Goal: Information Seeking & Learning: Learn about a topic

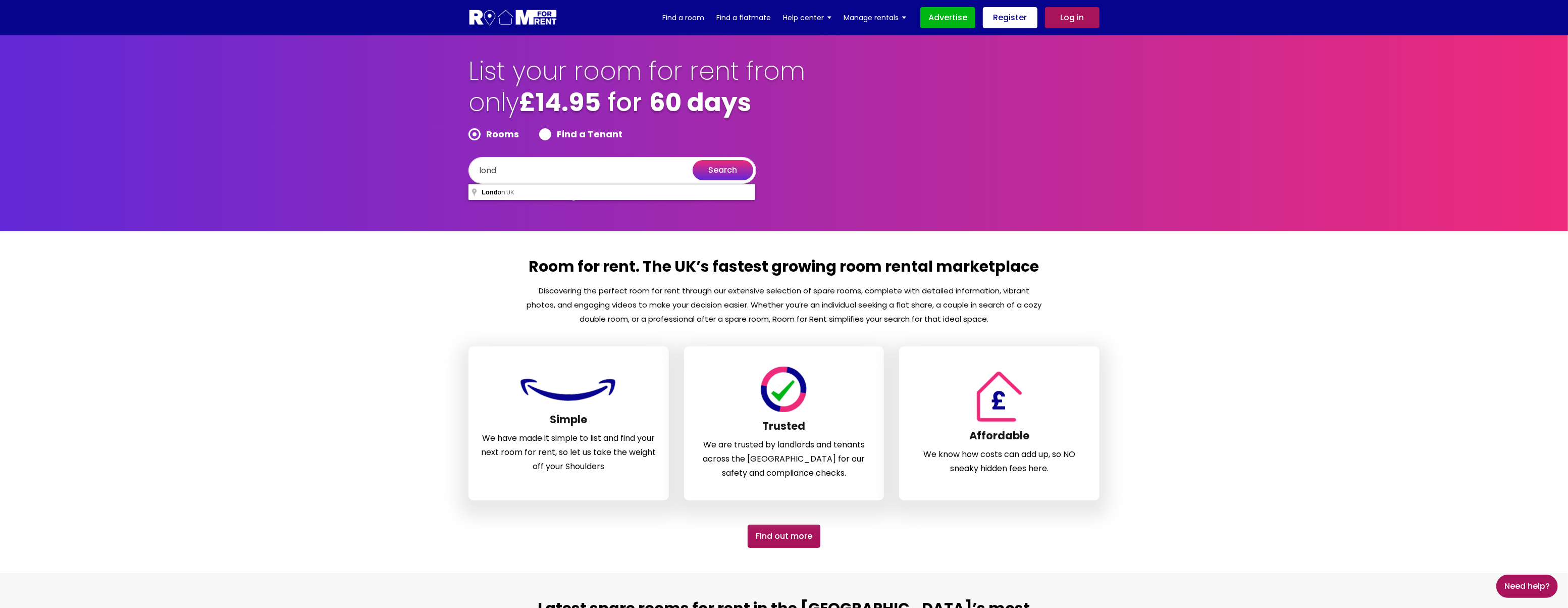
type input "London, UK"
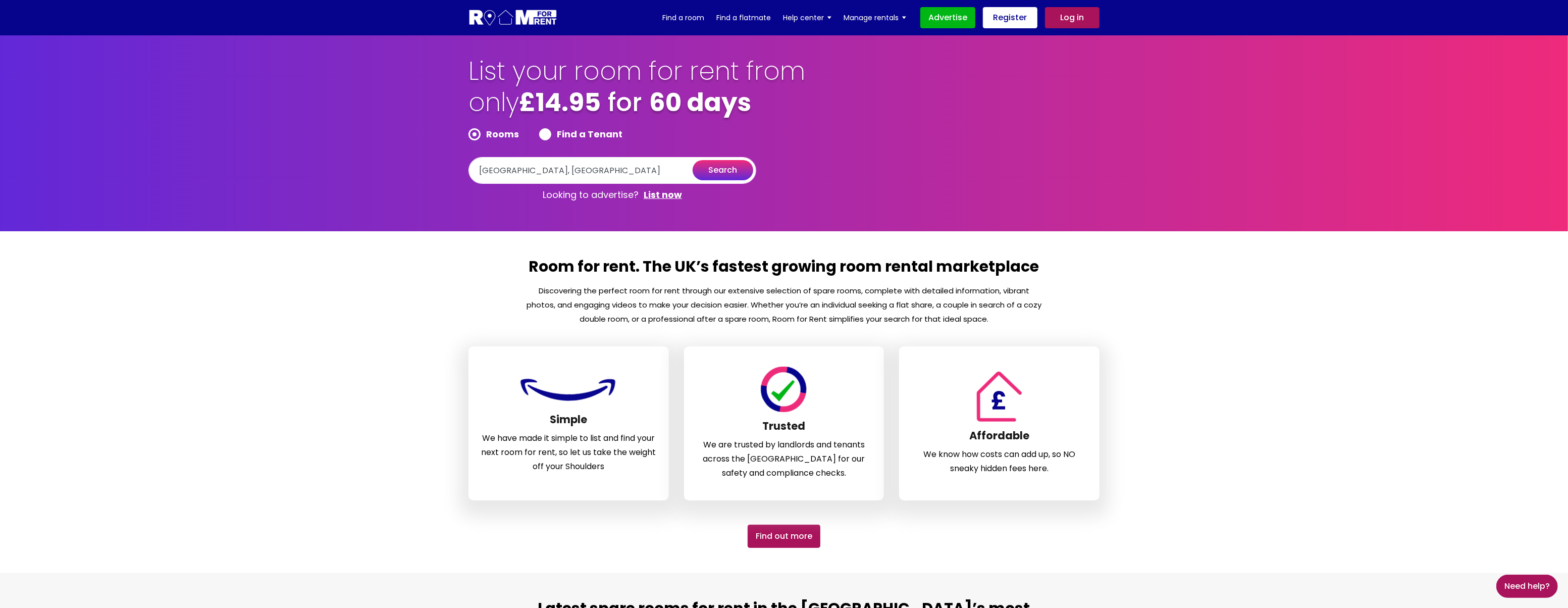
click at [732, 173] on button "search" at bounding box center [723, 170] width 60 height 20
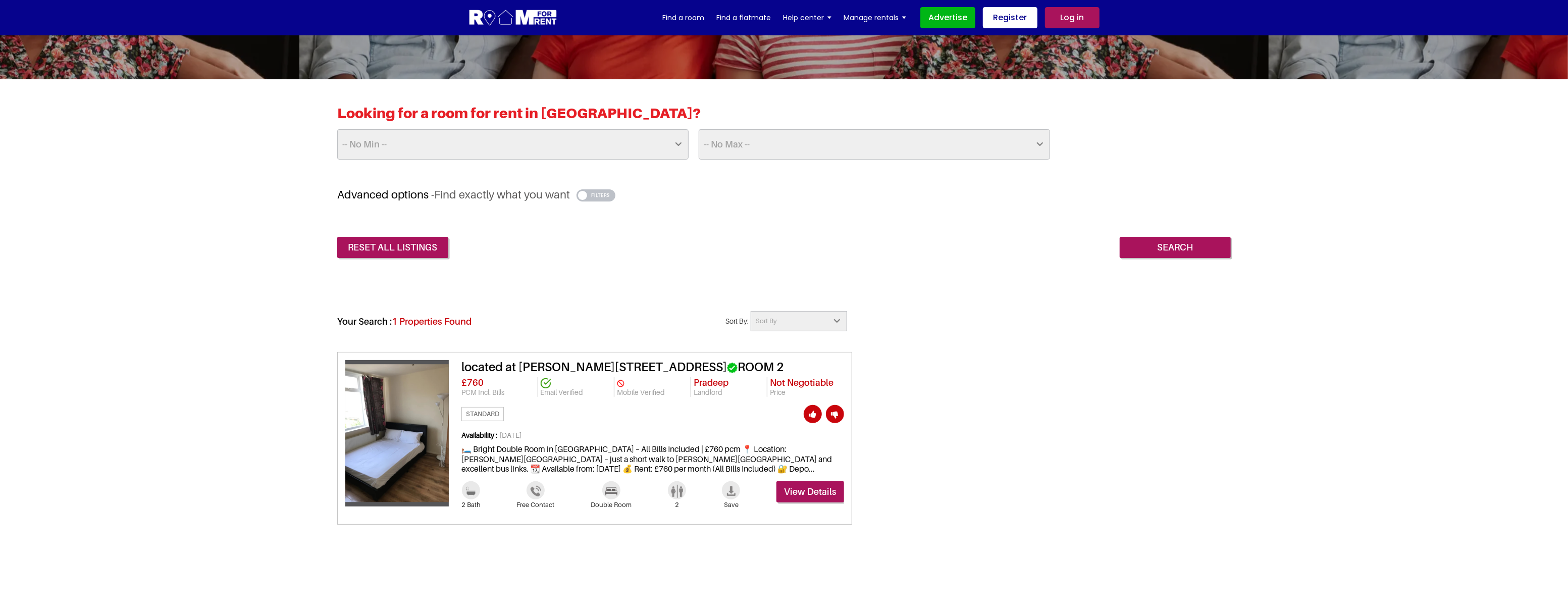
scroll to position [183, 0]
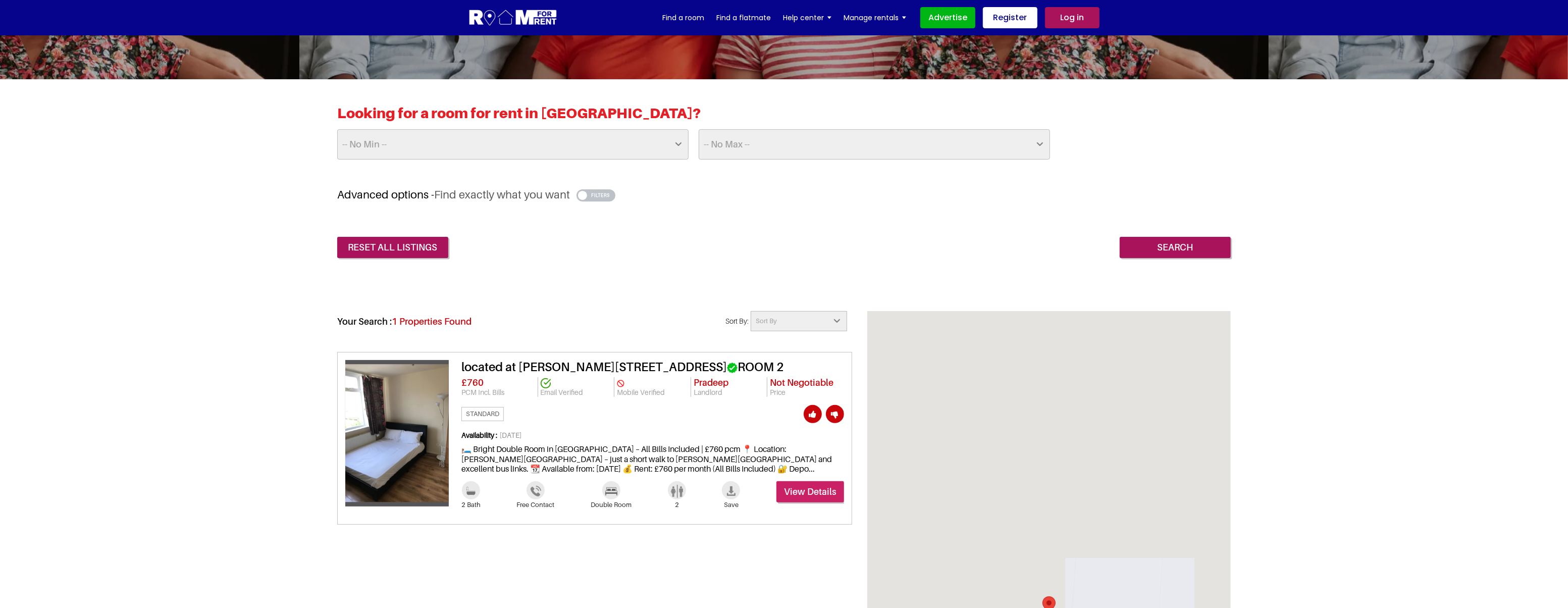
click at [808, 484] on link "View Details" at bounding box center [810, 492] width 68 height 21
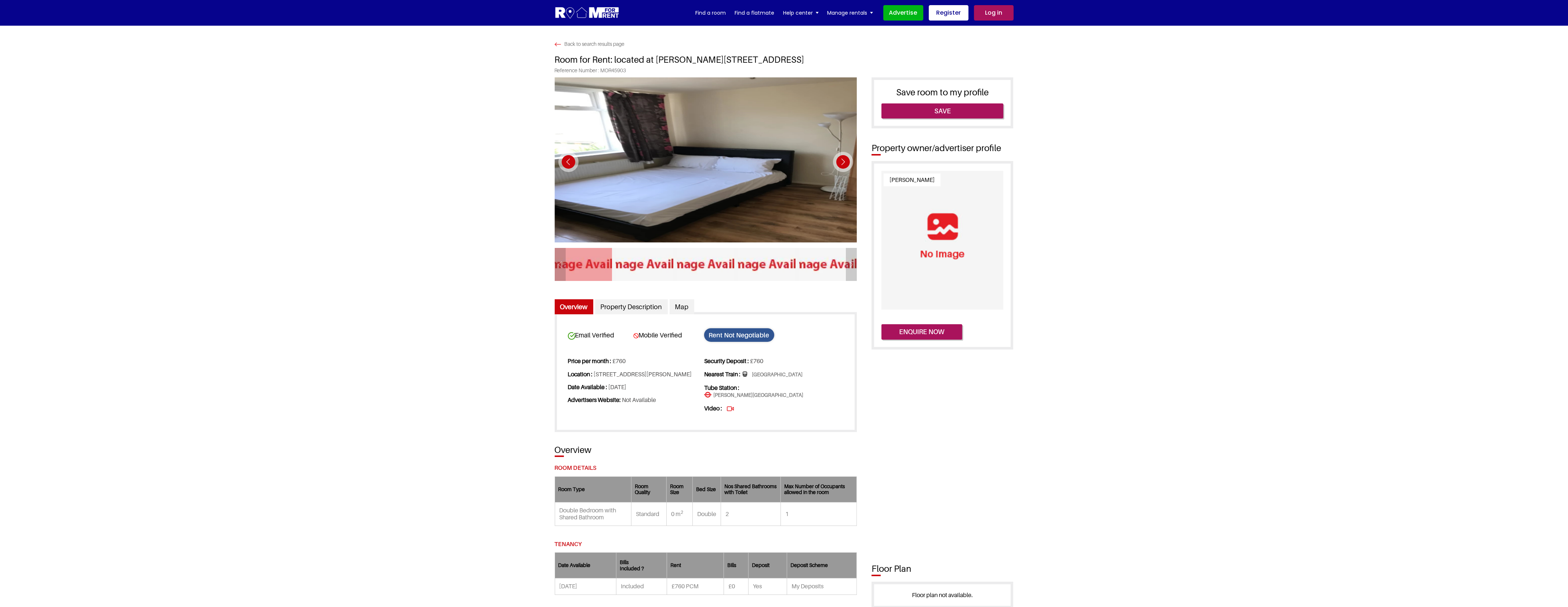
drag, startPoint x: 1125, startPoint y: 0, endPoint x: 1183, endPoint y: 237, distance: 244.0
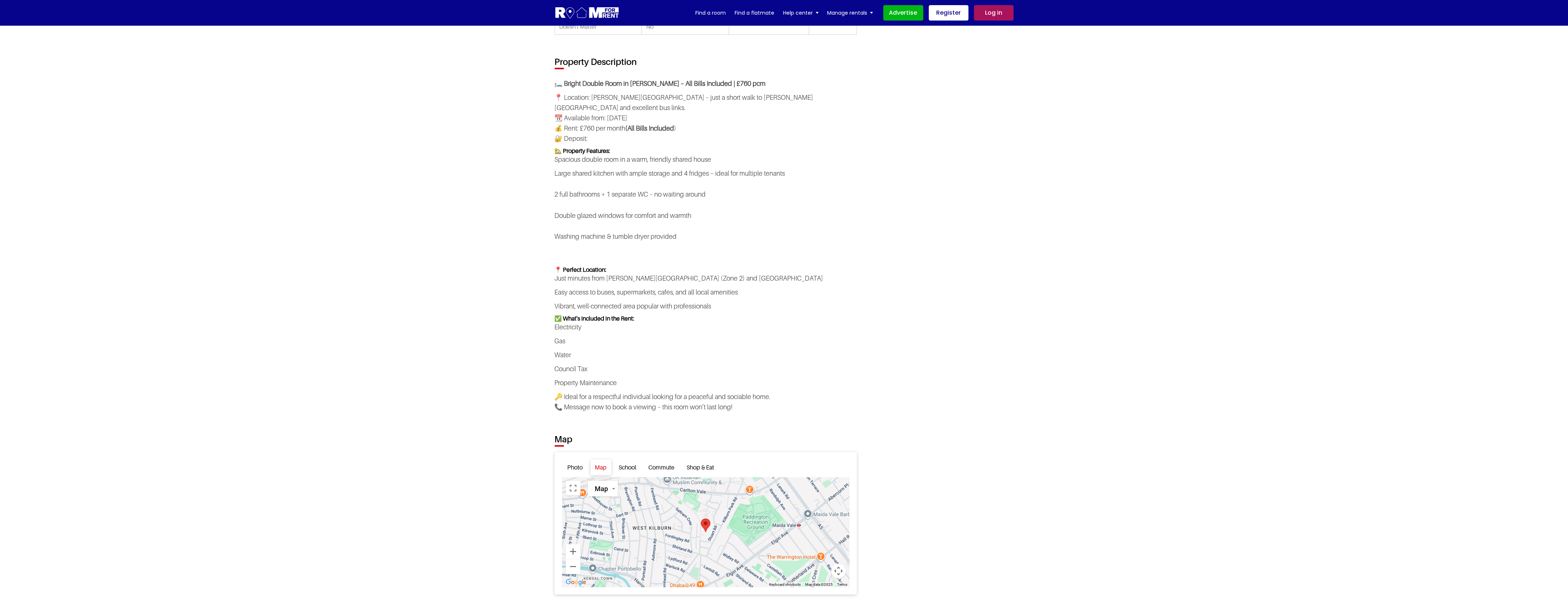
scroll to position [1055, 0]
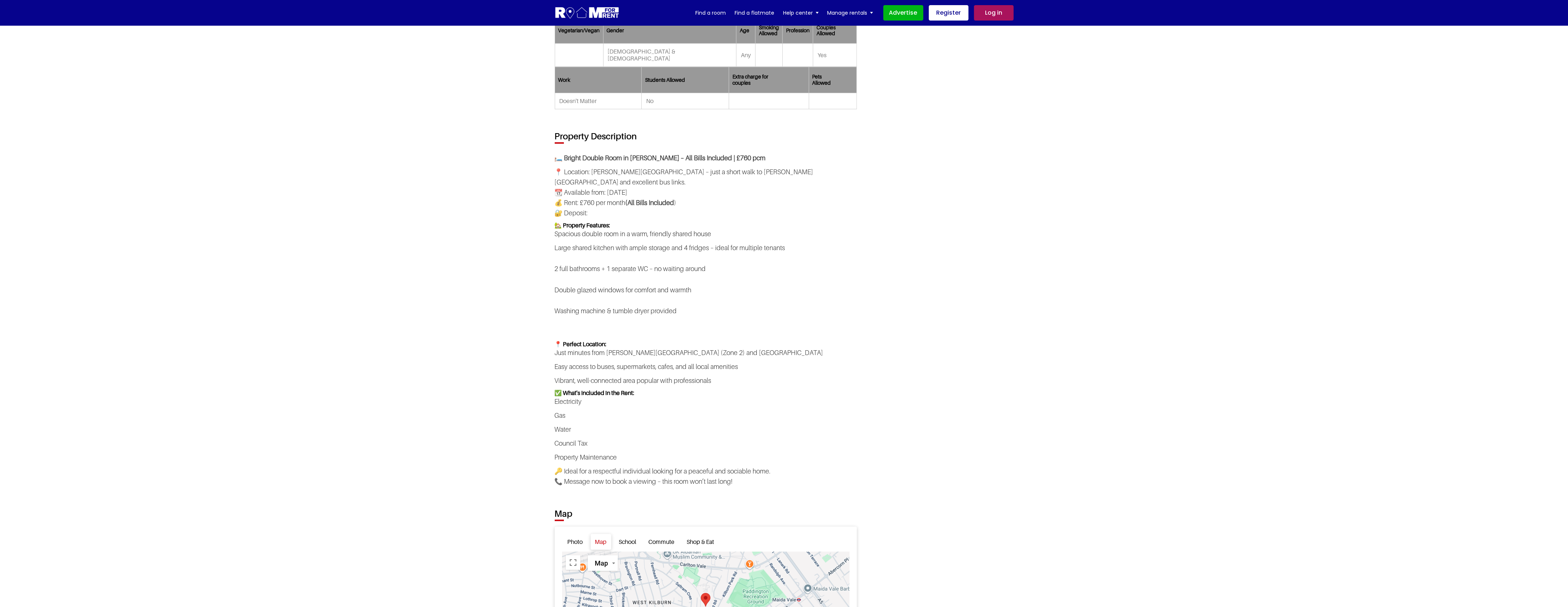
scroll to position [963, 0]
